Goal: Transaction & Acquisition: Purchase product/service

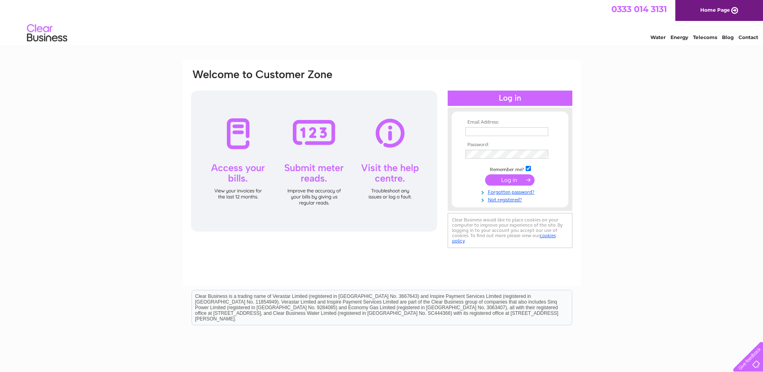
type input "laurenmoore@envireauwater.co.uk"
click at [509, 181] on input "submit" at bounding box center [509, 179] width 49 height 11
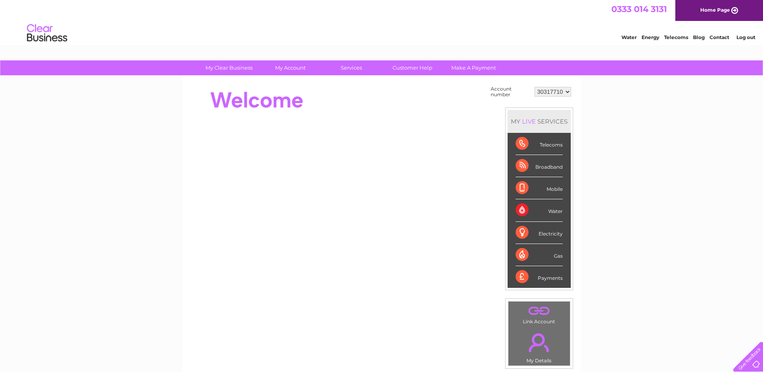
click at [549, 277] on div "Payments" at bounding box center [539, 277] width 47 height 22
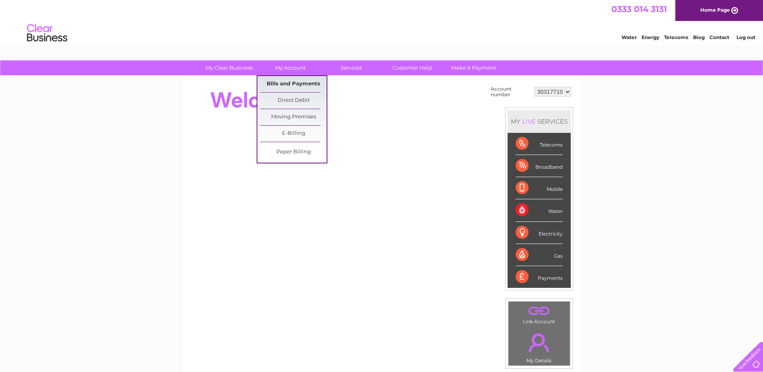
click at [288, 85] on link "Bills and Payments" at bounding box center [293, 84] width 66 height 16
click at [287, 84] on link "Bills and Payments" at bounding box center [293, 84] width 66 height 16
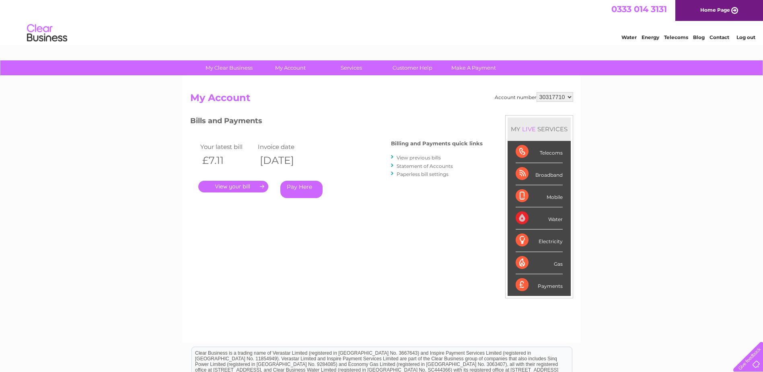
click at [301, 185] on link "Pay Here" at bounding box center [301, 189] width 42 height 17
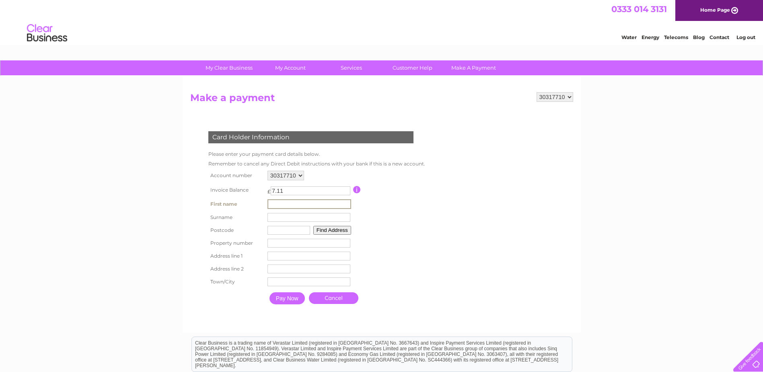
click at [275, 204] on input "text" at bounding box center [309, 204] width 84 height 10
type input "EMILY"
type input "GAUNT"
type input "DE24 8AJ"
type input "3 Royal Scot Road"
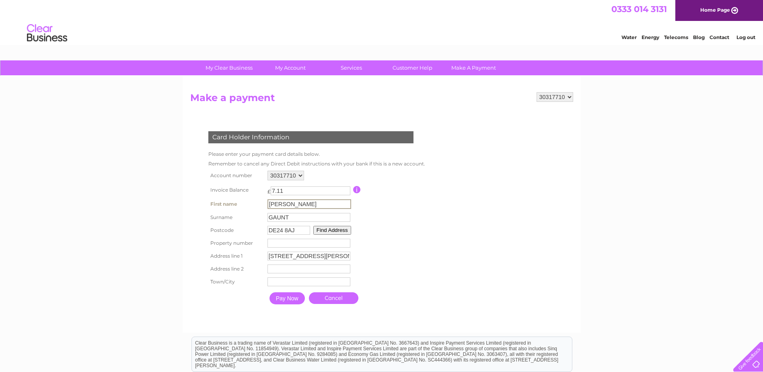
type input "Derby"
drag, startPoint x: 277, startPoint y: 205, endPoint x: 240, endPoint y: 205, distance: 37.0
click at [240, 205] on tr "First name EMILY First name" at bounding box center [315, 204] width 219 height 14
type input "Lauren"
click at [281, 220] on input "GAUNT" at bounding box center [309, 217] width 84 height 10
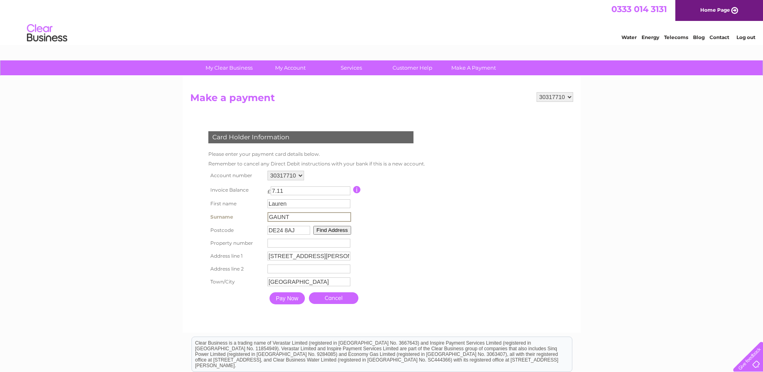
drag, startPoint x: 299, startPoint y: 214, endPoint x: 196, endPoint y: 213, distance: 102.5
click at [196, 213] on div "Card Holder Information Please enter your payment card details below. Remember …" at bounding box center [312, 215] width 244 height 185
type input "Moore"
click at [216, 232] on th "Postcode" at bounding box center [235, 230] width 59 height 13
drag, startPoint x: 297, startPoint y: 230, endPoint x: 201, endPoint y: 230, distance: 95.7
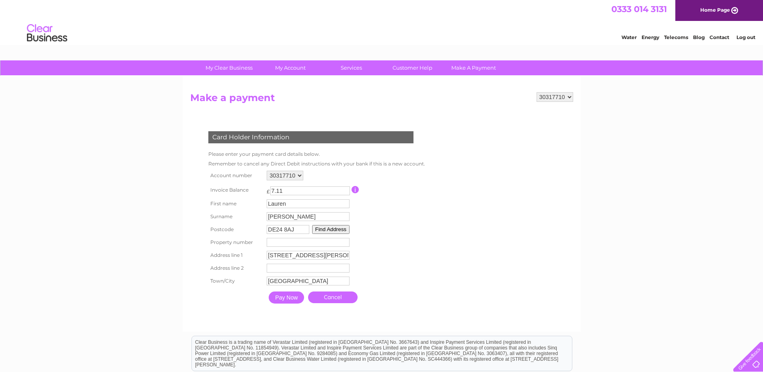
click at [201, 230] on div "Card Holder Information Please enter your payment card details below. Remember …" at bounding box center [312, 215] width 244 height 184
type input "FK9 4NF"
click at [507, 189] on form "30317710 Make a payment Card Holder Information Please enter your payment card …" at bounding box center [381, 207] width 383 height 231
click at [337, 227] on button "Find Address" at bounding box center [331, 229] width 38 height 9
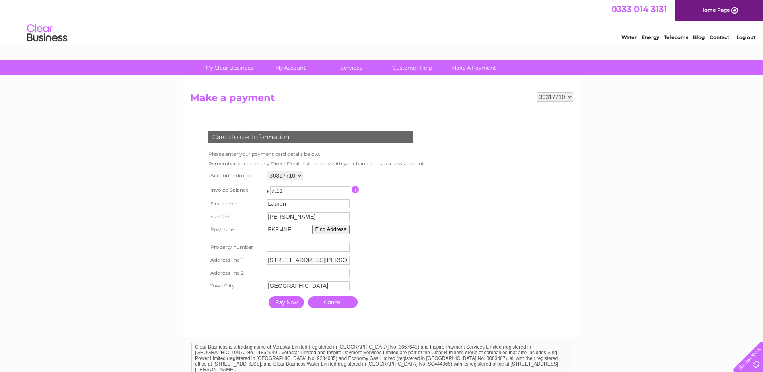
click at [330, 261] on input "3 Royal Scot Road" at bounding box center [308, 259] width 83 height 9
drag, startPoint x: 330, startPoint y: 261, endPoint x: 217, endPoint y: 252, distance: 113.3
click at [217, 252] on tbody "Account number 30317710 Invoice Balance £ 7.11 Lauren" at bounding box center [315, 240] width 219 height 144
type input "Unit 16, Beta Centre"
type input "Stirling University Innovation Park"
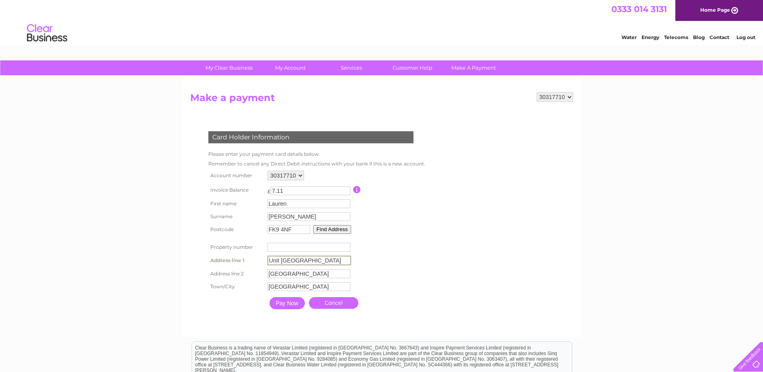
click at [286, 262] on input "Unit 16, Beta Centre" at bounding box center [309, 260] width 84 height 10
type input "Unit 13, Beta Centre"
click at [478, 216] on form "30317710 Make a payment Card Holder Information Please enter your payment card …" at bounding box center [381, 210] width 383 height 237
click at [296, 282] on input "Derby" at bounding box center [308, 285] width 83 height 9
drag, startPoint x: 296, startPoint y: 286, endPoint x: 247, endPoint y: 288, distance: 49.5
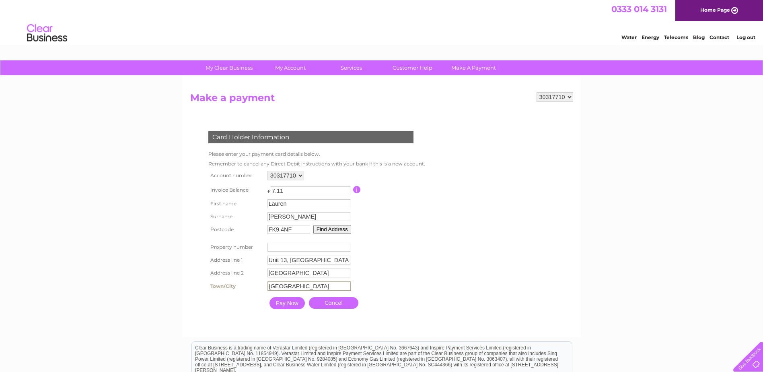
click at [251, 288] on tr "Town/City Derby Town" at bounding box center [315, 286] width 219 height 14
type input "Stirling"
drag, startPoint x: 434, startPoint y: 283, endPoint x: 361, endPoint y: 280, distance: 73.2
click at [434, 283] on div "Card Holder Information Please enter your payment card details below. Remember …" at bounding box center [312, 218] width 244 height 190
click at [328, 272] on input "Stirling University Innovation Park" at bounding box center [308, 272] width 83 height 9
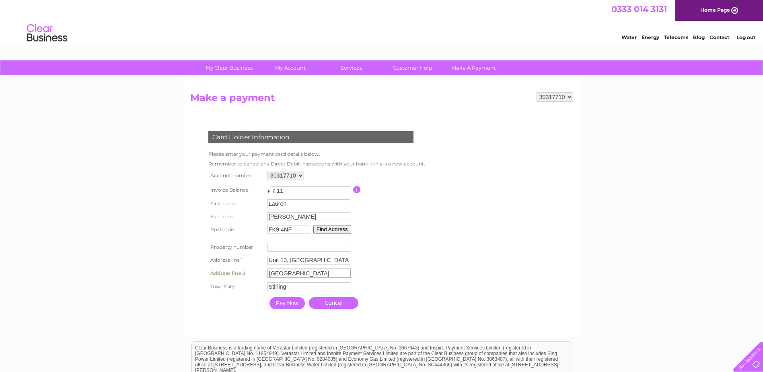
click at [402, 268] on table "Account number 30317710 Invoice Balance £ 7.11 First name Lauren Surname" at bounding box center [315, 240] width 219 height 144
click at [290, 303] on input "Pay Now" at bounding box center [286, 302] width 35 height 12
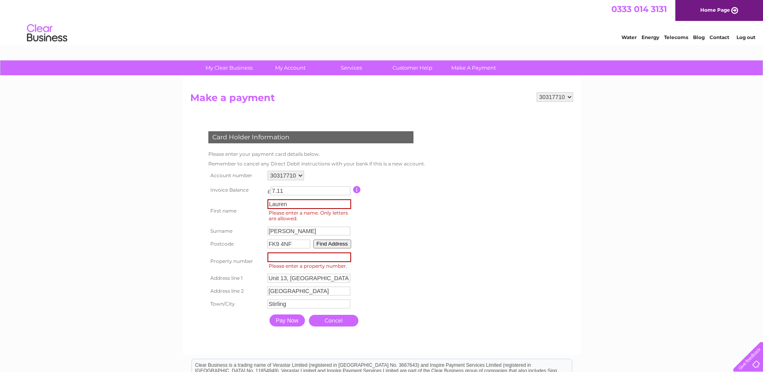
click at [299, 199] on input "Lauren" at bounding box center [309, 204] width 84 height 10
type input "Lauren"
click at [443, 212] on form "30317710 Make a payment Card Holder Information Please enter your payment card …" at bounding box center [381, 219] width 383 height 254
click at [288, 320] on input "Pay Now" at bounding box center [286, 319] width 35 height 12
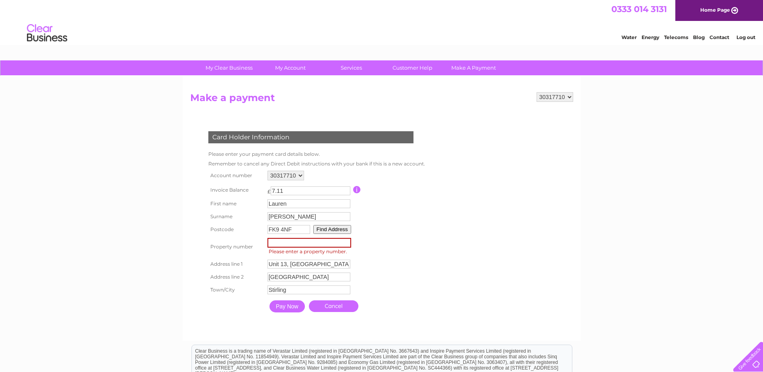
click at [296, 241] on input "number" at bounding box center [309, 243] width 84 height 10
type input "13"
click at [281, 263] on input "Unit 13, Beta Centre" at bounding box center [308, 263] width 83 height 9
click at [484, 247] on form "30317710 Make a payment Card Holder Information Please enter your payment card …" at bounding box center [381, 212] width 383 height 240
click at [294, 302] on input "Pay Now" at bounding box center [286, 305] width 35 height 12
